Goal: Task Accomplishment & Management: Complete application form

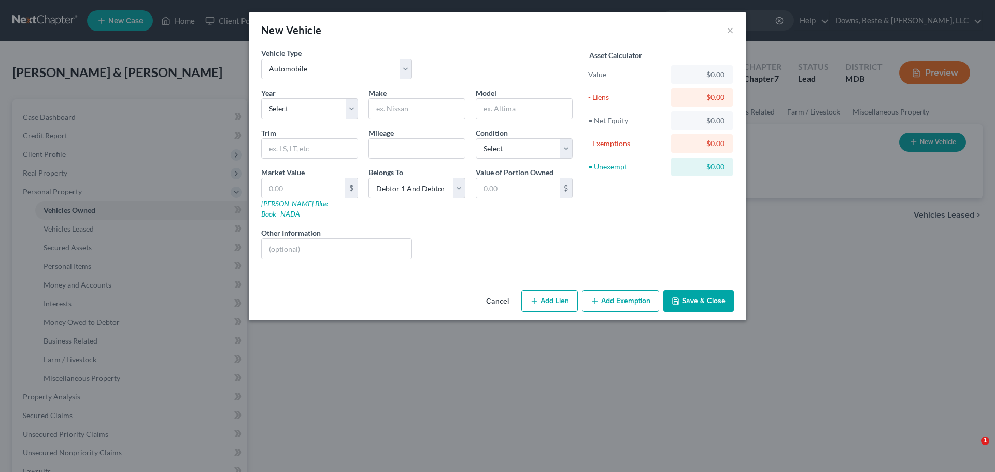
select select "0"
select select "2"
click at [297, 108] on select "Select 2026 2025 2024 2023 2022 2021 2020 2019 2018 2017 2016 2015 2014 2013 20…" at bounding box center [309, 109] width 97 height 21
select select "4"
click at [261, 99] on select "Select 2026 2025 2024 2023 2022 2021 2020 2019 2018 2017 2016 2015 2014 2013 20…" at bounding box center [309, 109] width 97 height 21
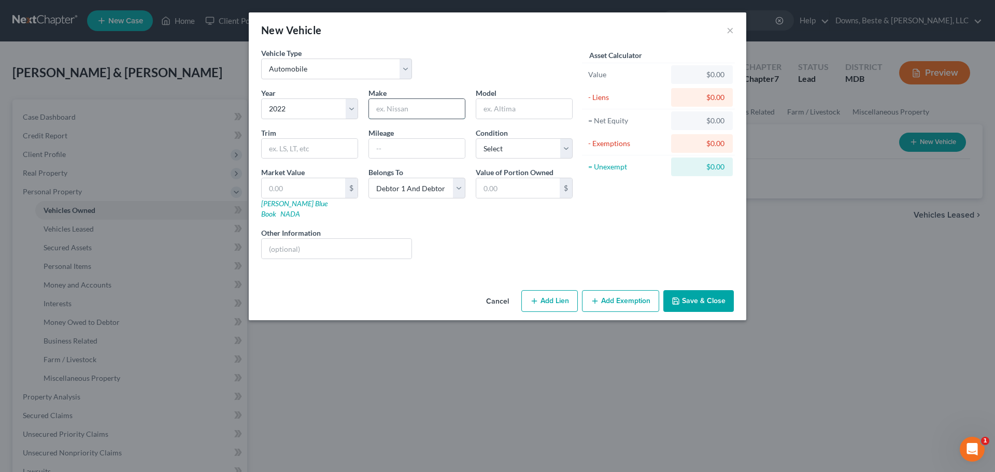
click at [417, 107] on input "text" at bounding box center [417, 109] width 96 height 20
type input "Chevrolet"
type input "Traverse"
click at [404, 152] on input "text" at bounding box center [417, 149] width 96 height 20
click at [567, 152] on select "Select Excellent Very Good Good Fair Poor" at bounding box center [524, 148] width 97 height 21
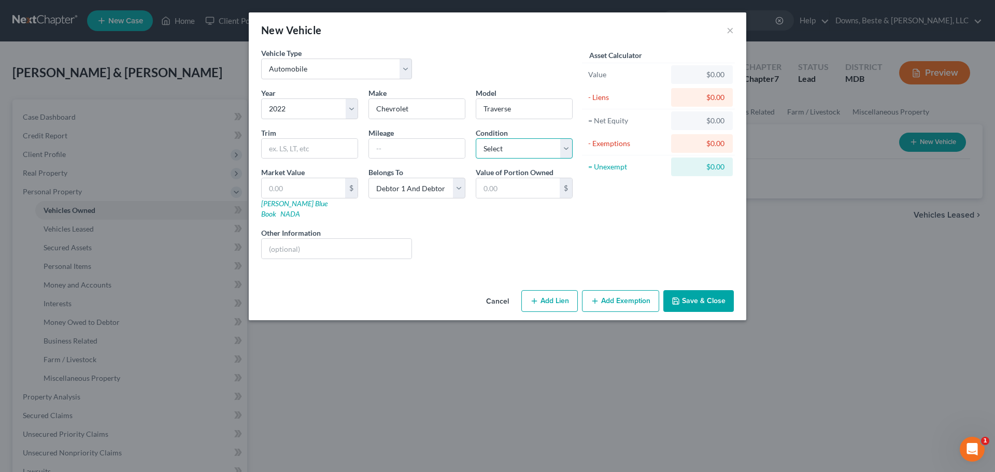
select select "2"
click at [476, 138] on select "Select Excellent Very Good Good Fair Poor" at bounding box center [524, 148] width 97 height 21
click at [276, 187] on input "text" at bounding box center [303, 188] width 83 height 20
type input "2"
type input "2.00"
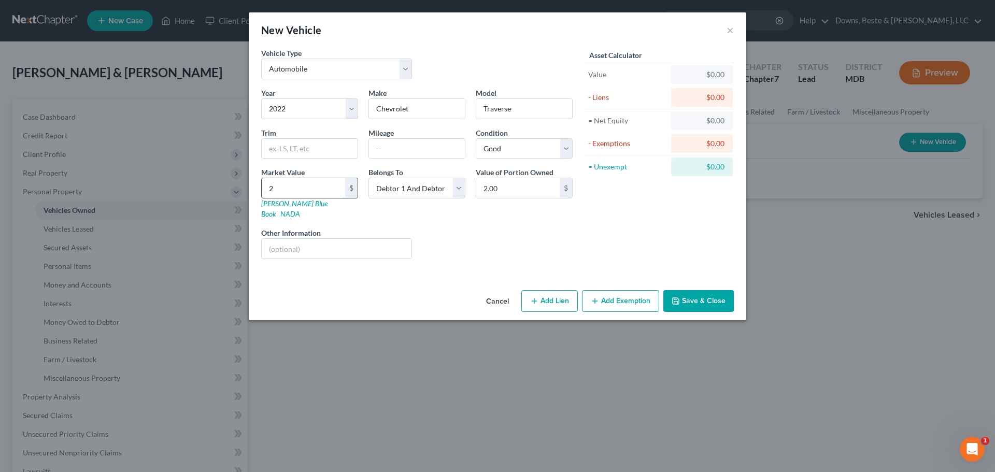
type input "22"
type input "22.00"
type input "226"
type input "226.00"
type input "2268"
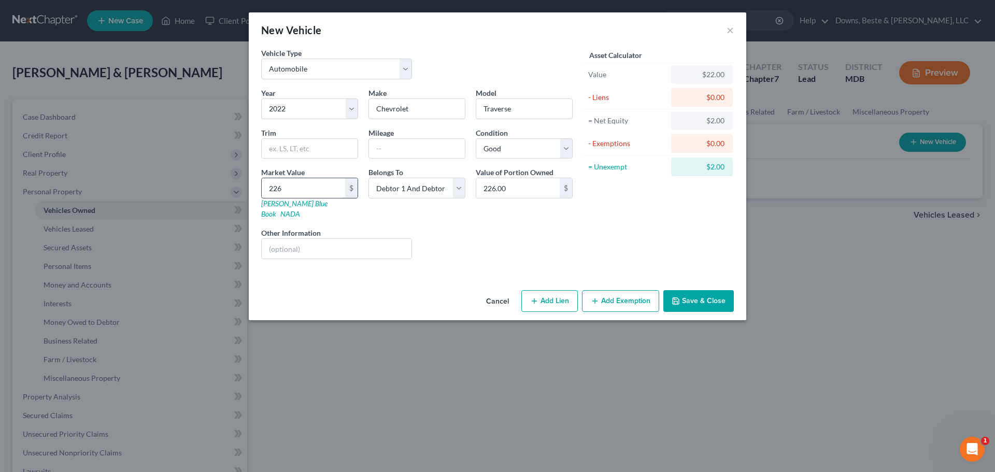
type input "2,268.00"
type input "2,2682"
type input "22,682.00"
click at [457, 190] on select "Select Debtor 1 Only Debtor 2 Only Debtor 1 And Debtor 2 Only At Least One Of T…" at bounding box center [417, 188] width 97 height 21
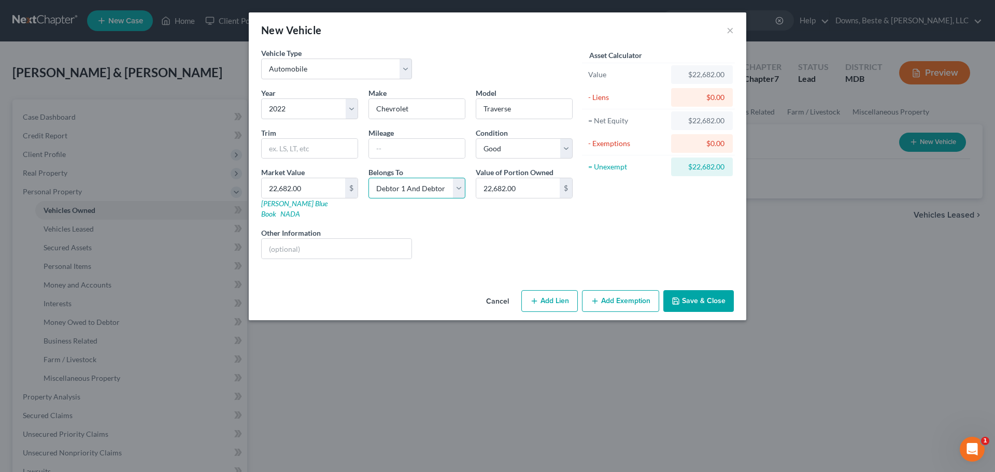
click at [369, 178] on select "Select Debtor 1 Only Debtor 2 Only Debtor 1 And Debtor 2 Only At Least One Of T…" at bounding box center [417, 188] width 97 height 21
click at [711, 291] on button "Save & Close" at bounding box center [699, 301] width 71 height 22
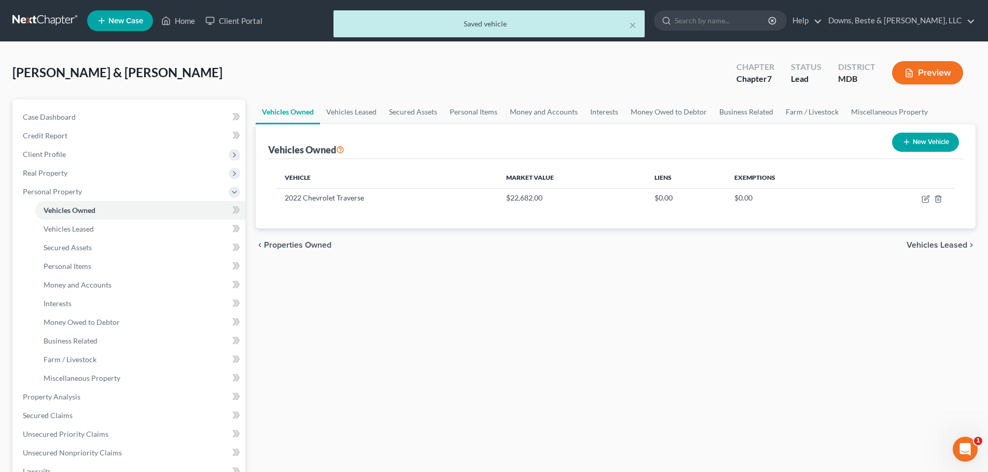
click at [904, 140] on icon "button" at bounding box center [906, 142] width 8 height 8
select select "0"
select select "2"
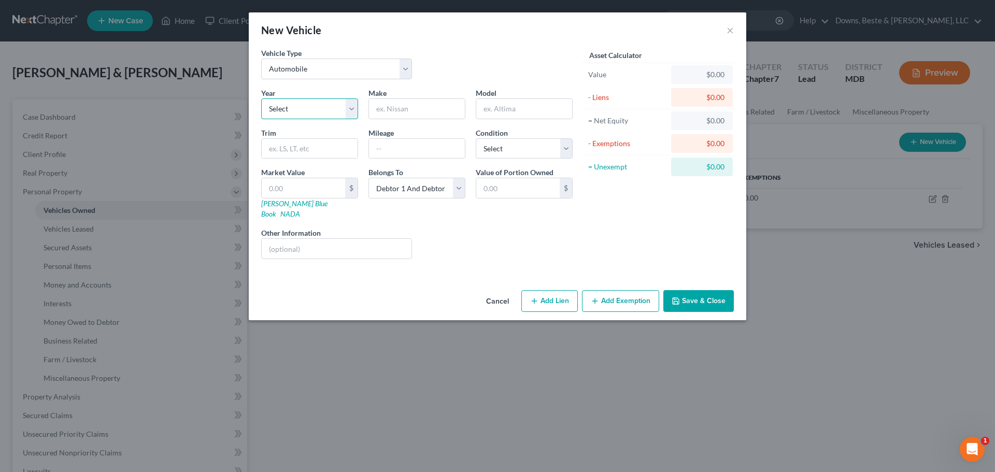
click at [276, 106] on select "Select 2026 2025 2024 2023 2022 2021 2020 2019 2018 2017 2016 2015 2014 2013 20…" at bounding box center [309, 109] width 97 height 21
select select "9"
click at [261, 99] on select "Select 2026 2025 2024 2023 2022 2021 2020 2019 2018 2017 2016 2015 2014 2013 20…" at bounding box center [309, 109] width 97 height 21
click at [403, 101] on input "text" at bounding box center [417, 109] width 96 height 20
type input "Chevrolet"
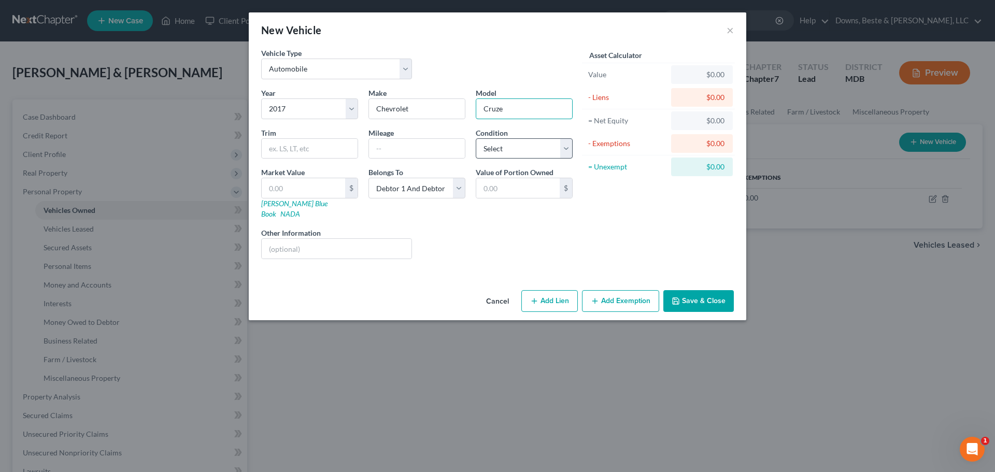
type input "Cruze"
click at [563, 153] on select "Select Excellent Very Good Good Fair Poor" at bounding box center [524, 148] width 97 height 21
select select "2"
click at [476, 138] on select "Select Excellent Very Good Good Fair Poor" at bounding box center [524, 148] width 97 height 21
click at [456, 192] on select "Select Debtor 1 Only Debtor 2 Only Debtor 1 And Debtor 2 Only At Least One Of T…" at bounding box center [417, 188] width 97 height 21
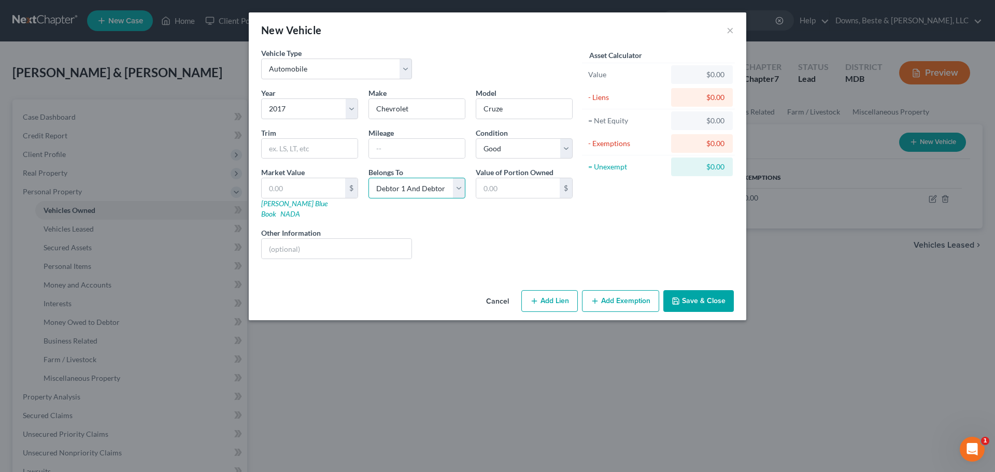
click at [369, 178] on select "Select Debtor 1 Only Debtor 2 Only Debtor 1 And Debtor 2 Only At Least One Of T…" at bounding box center [417, 188] width 97 height 21
click at [290, 186] on input "text" at bounding box center [303, 188] width 83 height 20
type input "7"
type input "7.00"
type input "79"
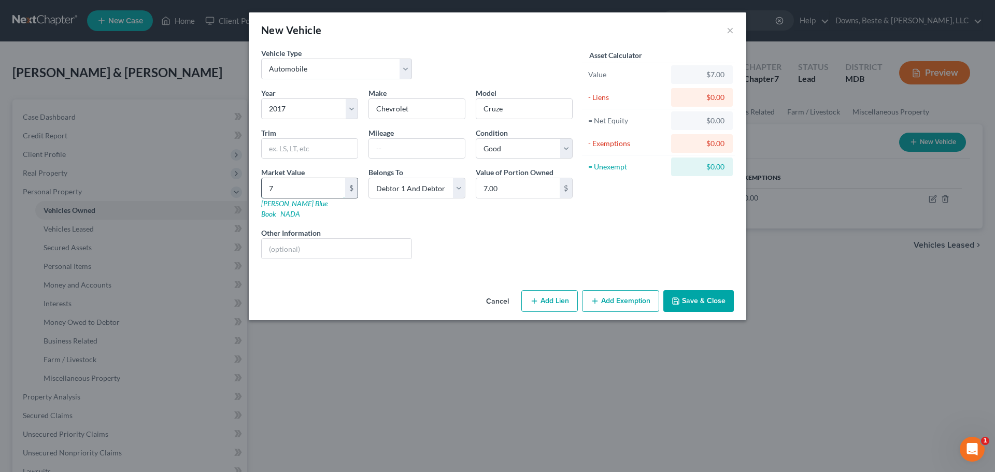
type input "79.00"
type input "796"
type input "796.00"
type input "7966"
type input "7,966.00"
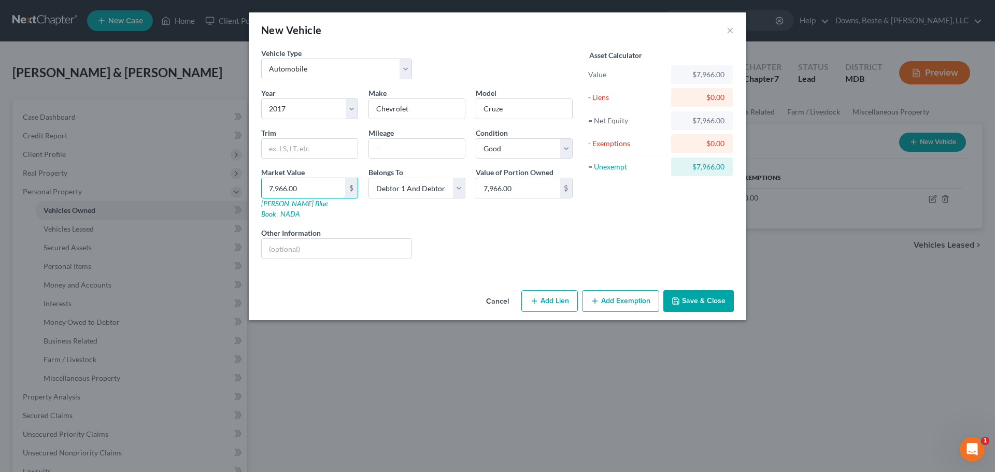
type input "7,966.00"
click at [688, 290] on button "Save & Close" at bounding box center [699, 301] width 71 height 22
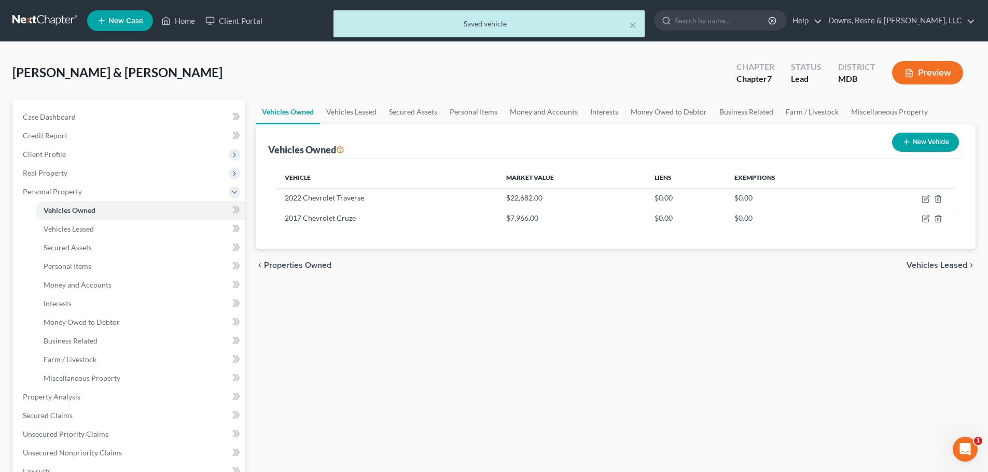
click at [922, 139] on button "New Vehicle" at bounding box center [925, 142] width 67 height 19
select select "0"
select select "2"
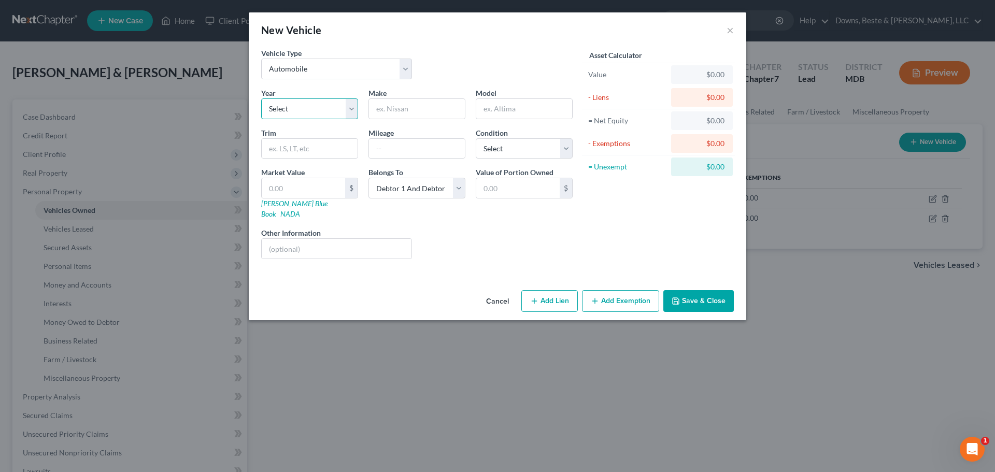
click at [308, 106] on select "Select 2026 2025 2024 2023 2022 2021 2020 2019 2018 2017 2016 2015 2014 2013 20…" at bounding box center [309, 109] width 97 height 21
select select "5"
click at [261, 99] on select "Select 2026 2025 2024 2023 2022 2021 2020 2019 2018 2017 2016 2015 2014 2013 20…" at bounding box center [309, 109] width 97 height 21
click at [390, 114] on input "text" at bounding box center [417, 109] width 96 height 20
type input "Kia"
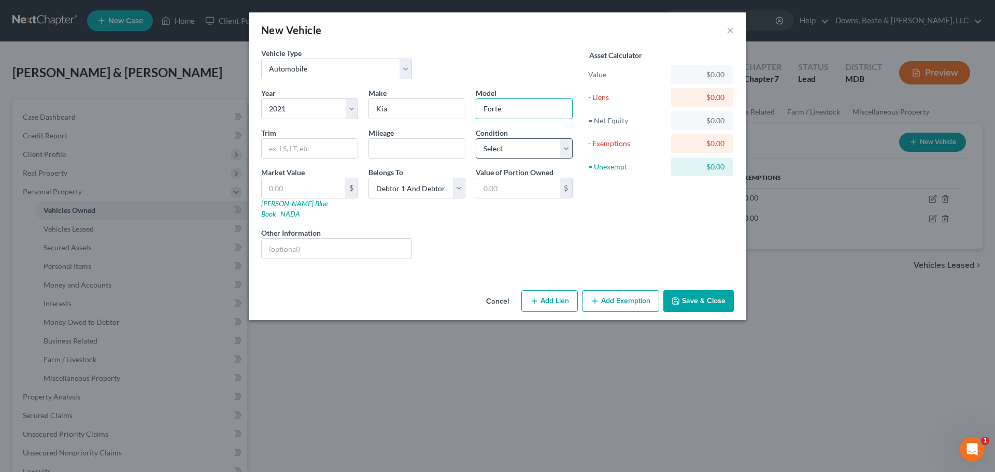
type input "Forte"
click at [506, 141] on select "Select Excellent Very Good Good Fair Poor" at bounding box center [524, 148] width 97 height 21
select select "2"
click at [476, 138] on select "Select Excellent Very Good Good Fair Poor" at bounding box center [524, 148] width 97 height 21
click at [326, 191] on input "text" at bounding box center [303, 188] width 83 height 20
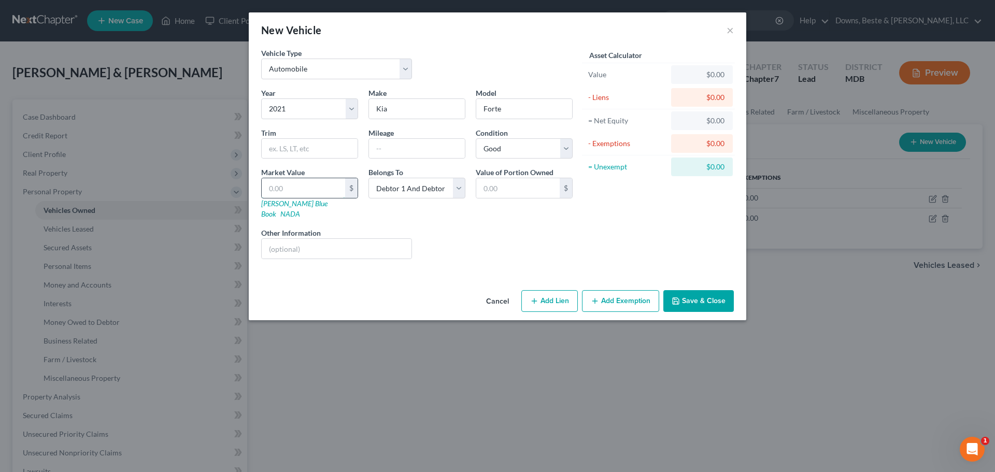
type input "1"
type input "1.00"
type input "13"
type input "13.00"
type input "138"
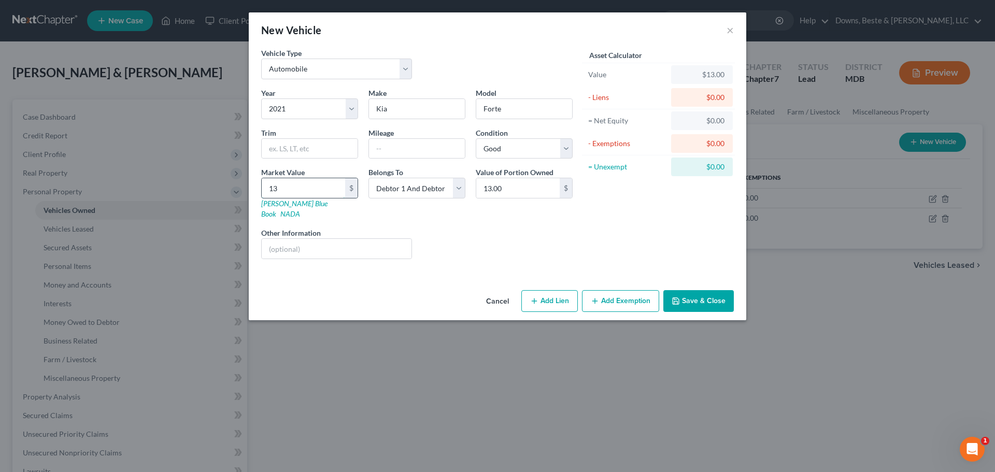
type input "138.00"
type input "1382"
type input "1,382.00"
type input "1,3827"
type input "13,827.00"
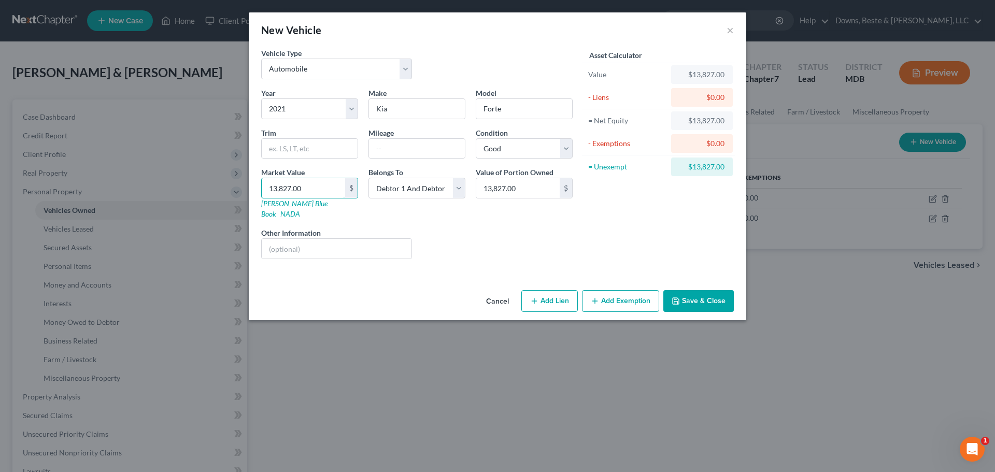
type input "13,827.00"
click at [693, 290] on button "Save & Close" at bounding box center [699, 301] width 71 height 22
